Goal: Task Accomplishment & Management: Manage account settings

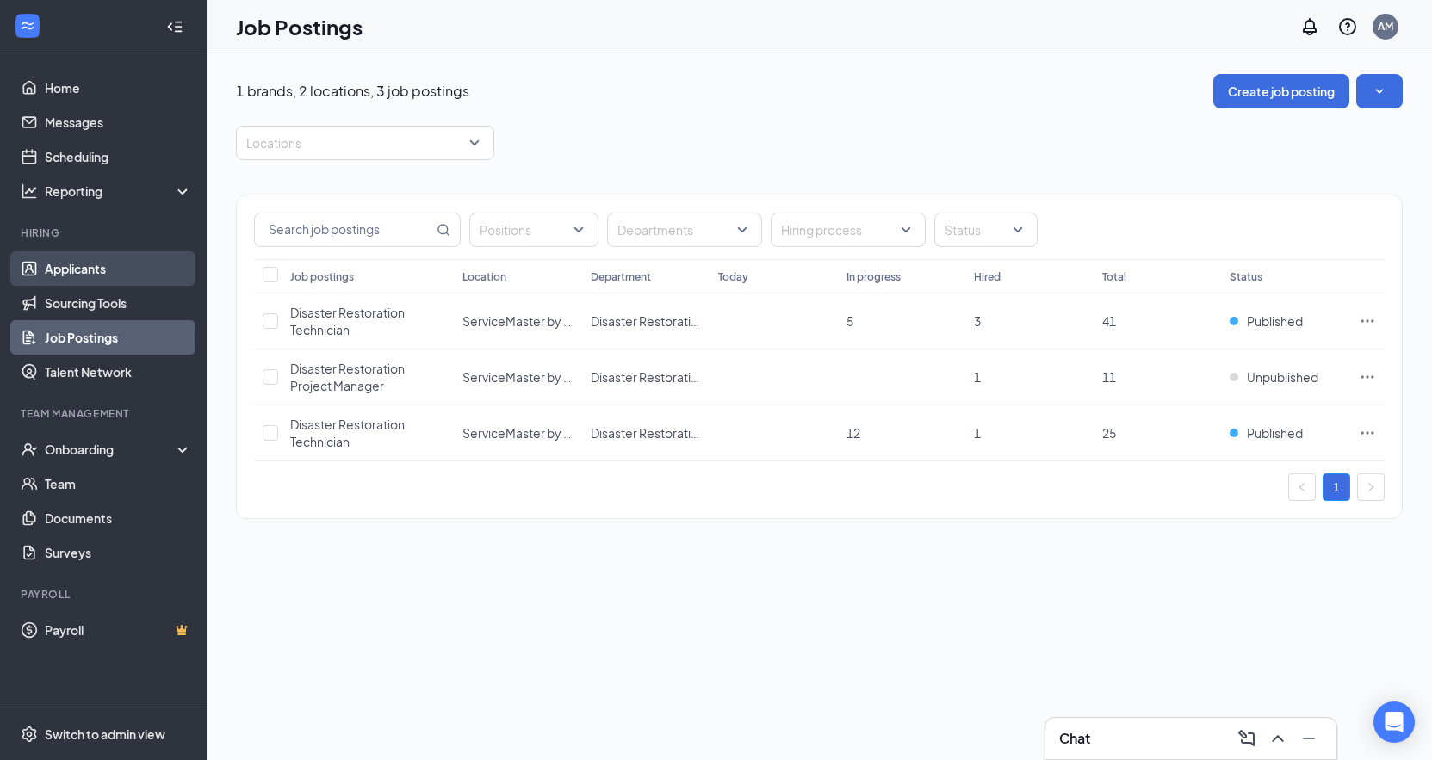
click at [90, 267] on link "Applicants" at bounding box center [118, 268] width 147 height 34
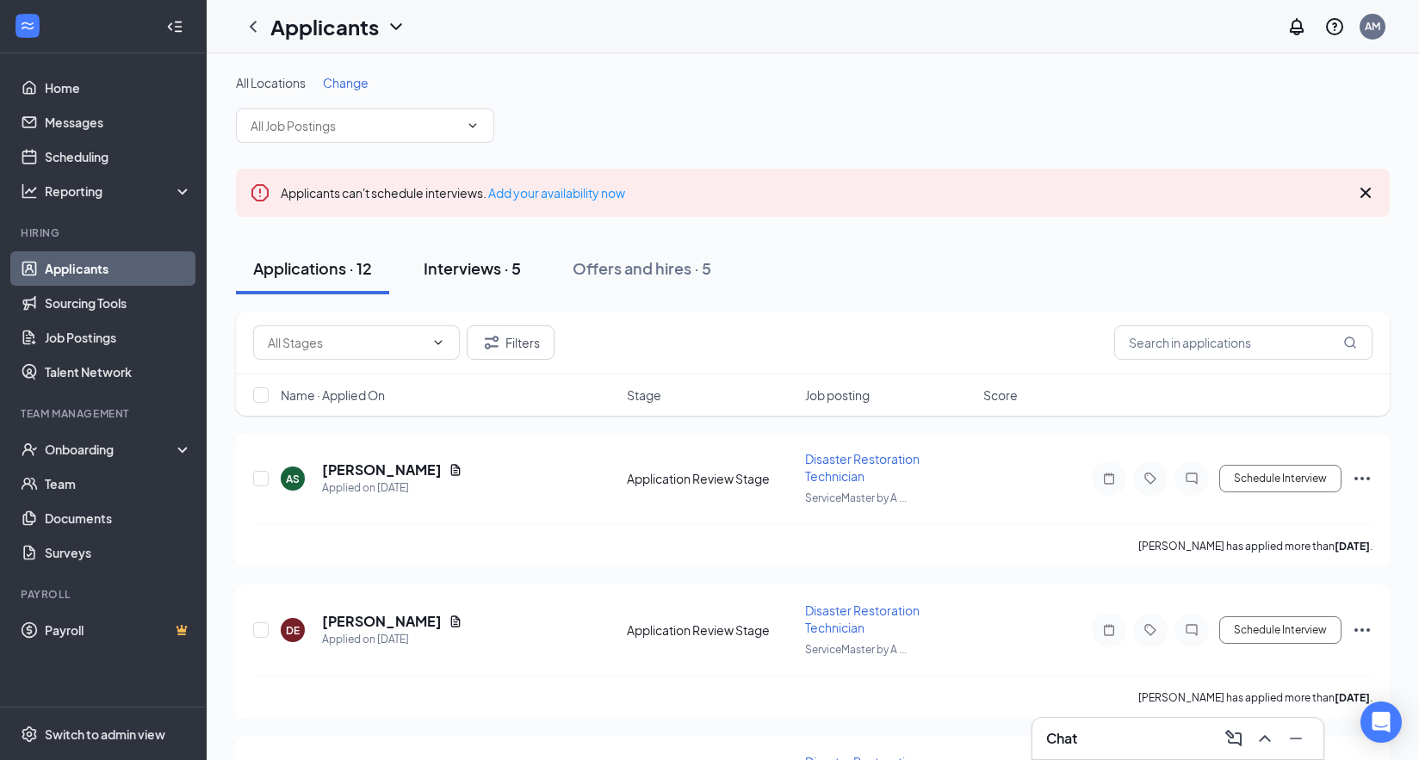
click at [483, 268] on div "Interviews · 5" at bounding box center [472, 268] width 97 height 22
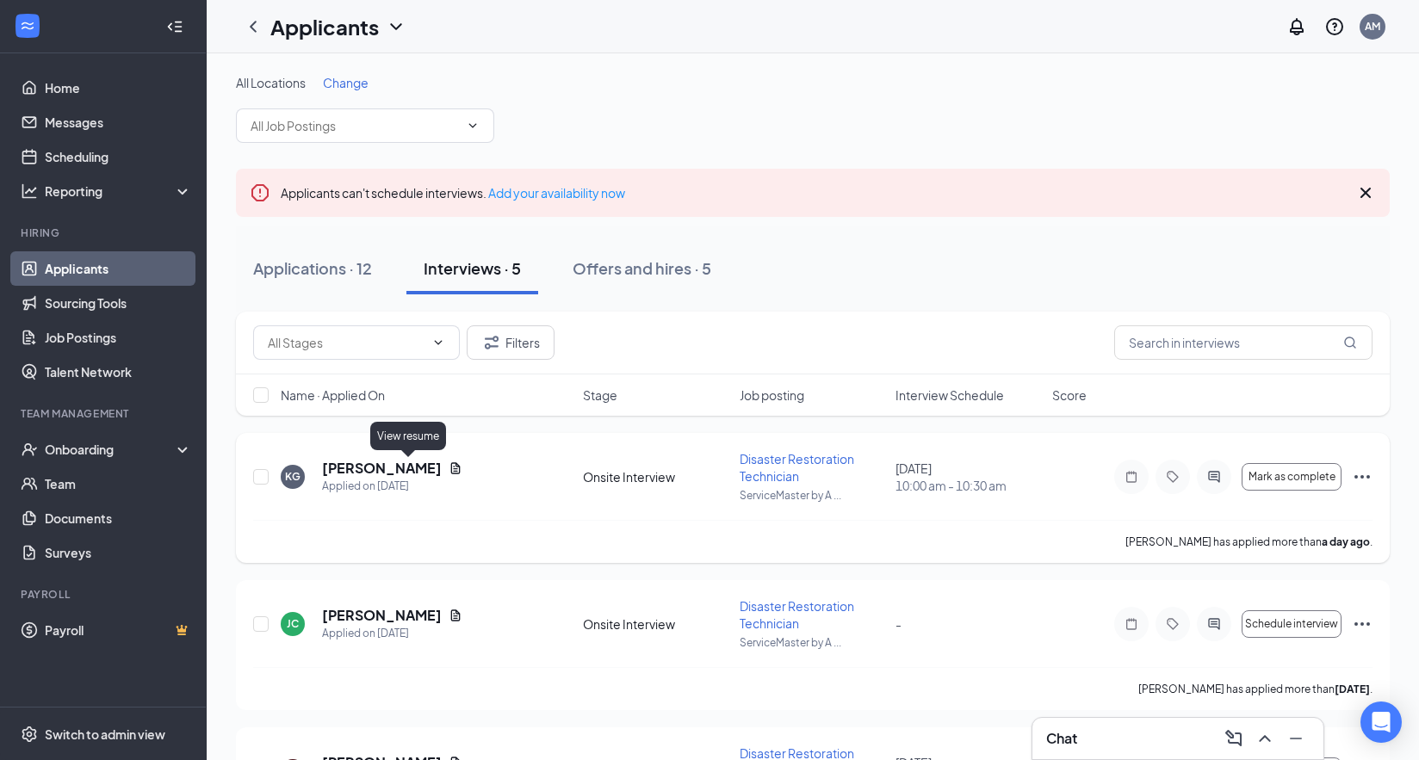
click at [451, 465] on icon "Document" at bounding box center [455, 467] width 9 height 11
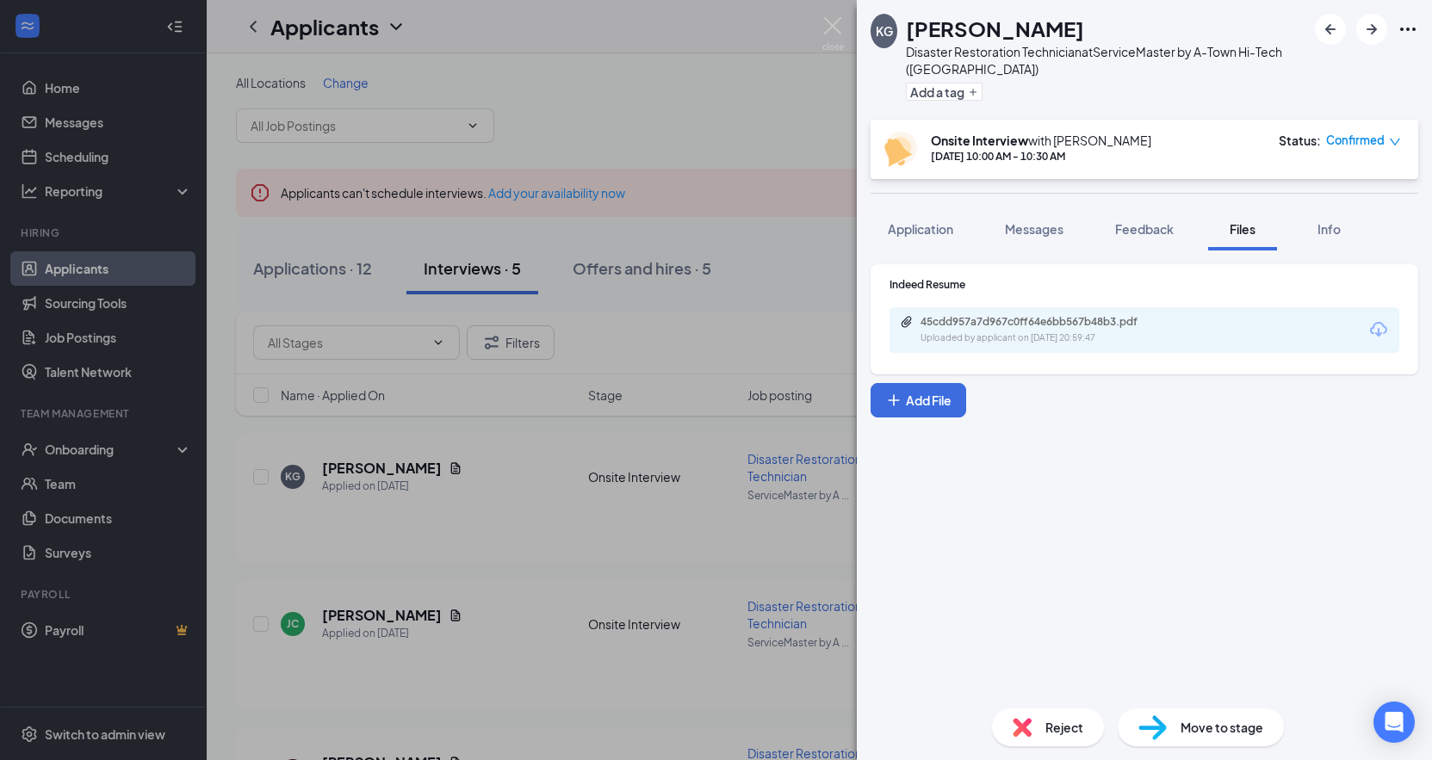
click at [1378, 325] on icon "Download" at bounding box center [1378, 329] width 21 height 21
click at [723, 108] on div "KG [PERSON_NAME] Disaster Restoration Technician at ServiceMaster by A-Town Hi-…" at bounding box center [716, 380] width 1432 height 760
